Goal: Find specific page/section: Find specific page/section

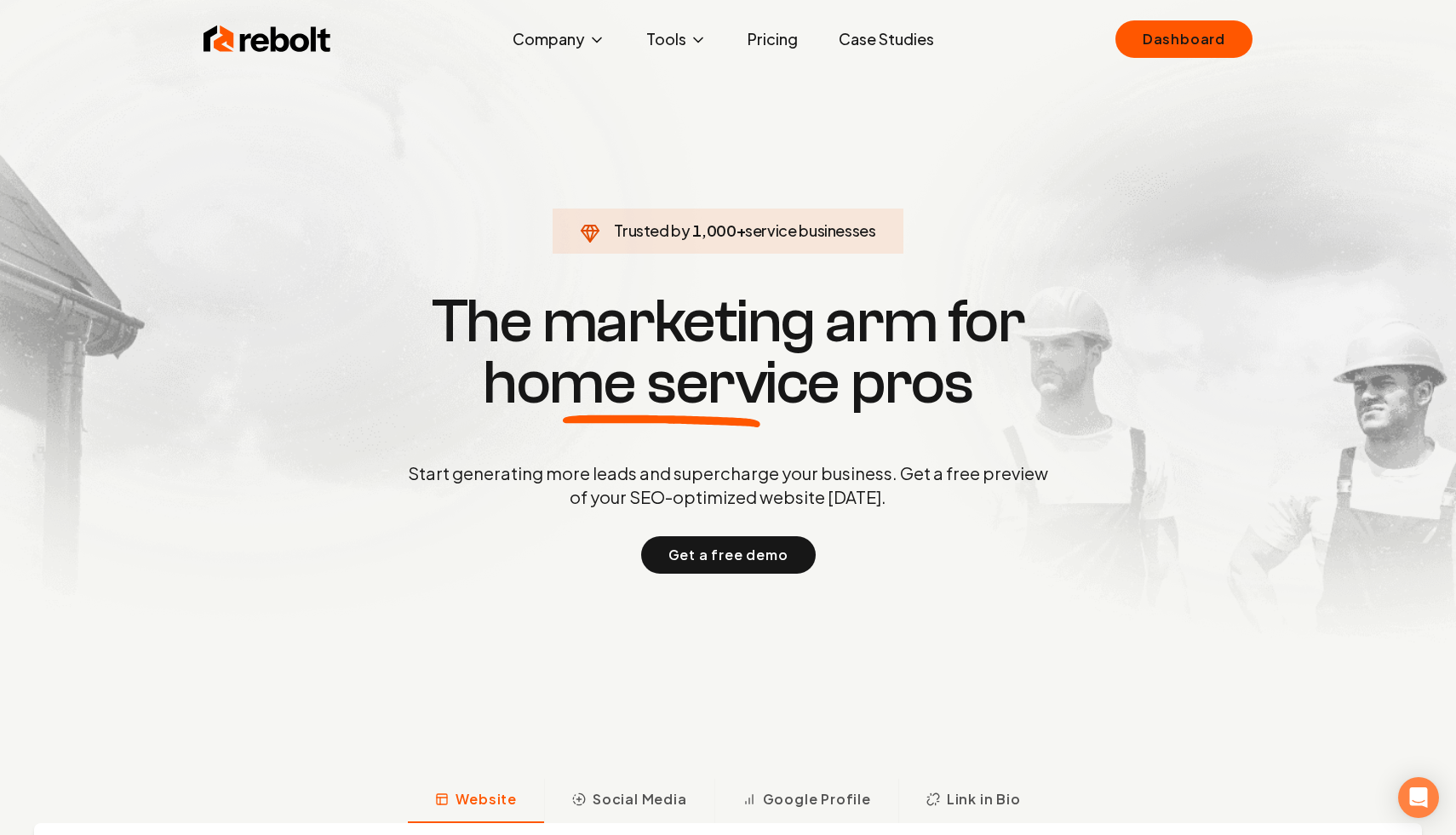
click at [809, 223] on span "service businesses" at bounding box center [810, 230] width 131 height 20
click at [1222, 38] on link "Dashboard" at bounding box center [1183, 39] width 137 height 38
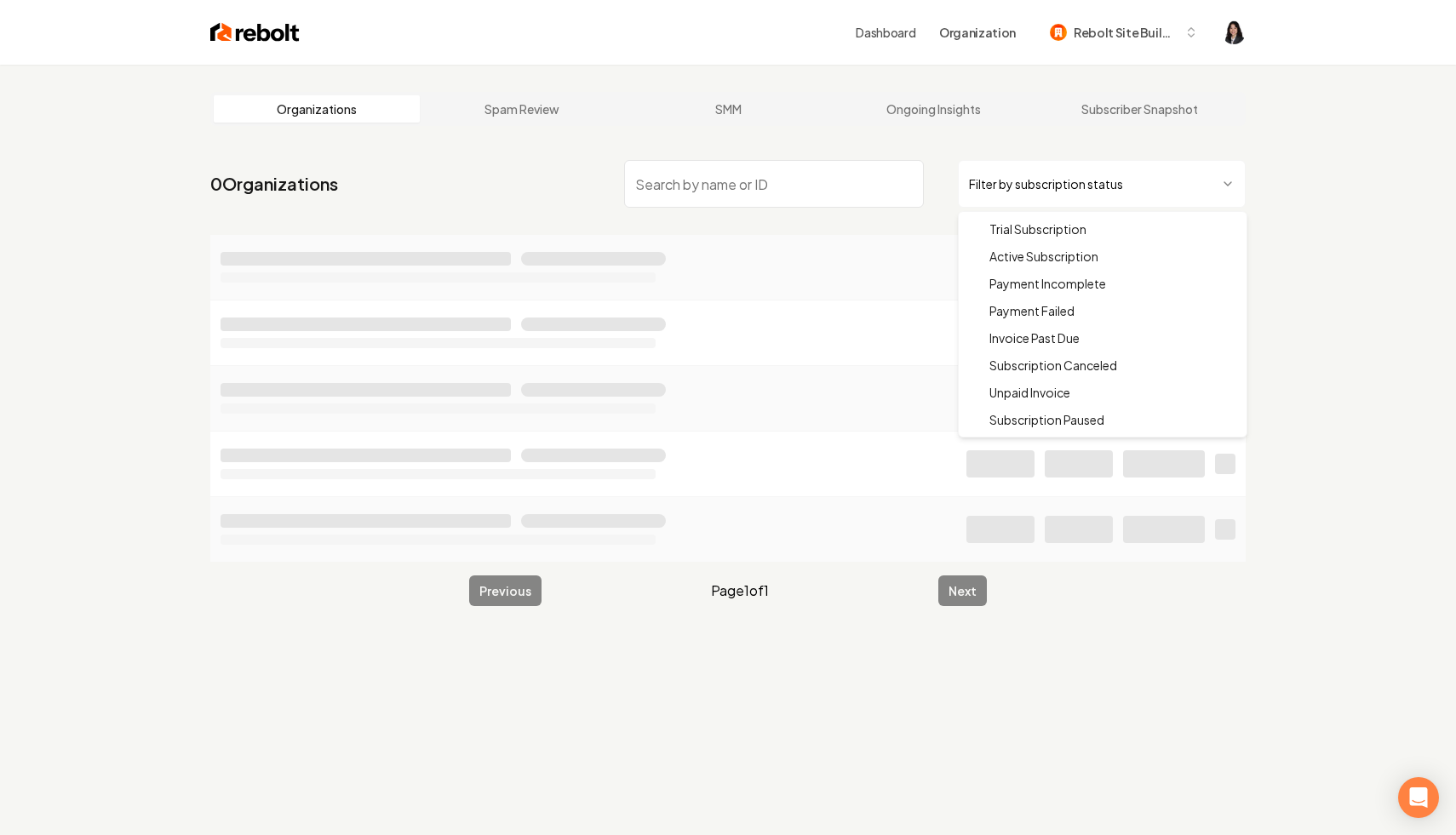
click at [1104, 180] on html "Dashboard Organization Rebolt Site Builder Organizations Spam Review SMM Ongoin…" at bounding box center [728, 418] width 1456 height 835
